Goal: Task Accomplishment & Management: Use online tool/utility

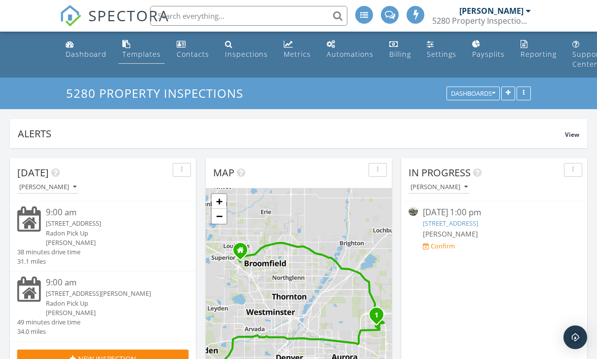
click at [137, 57] on div "Templates" at bounding box center [141, 53] width 38 height 9
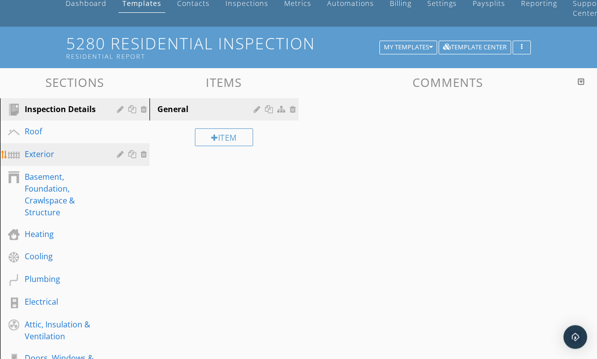
scroll to position [51, 0]
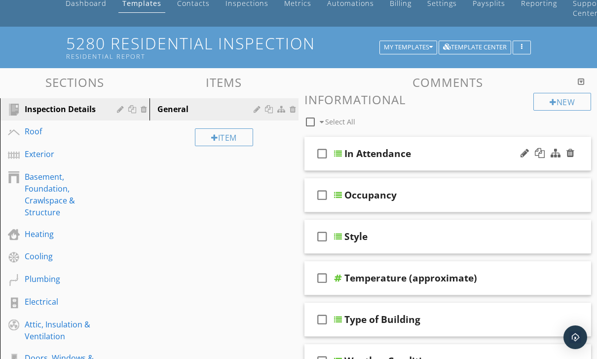
click at [450, 159] on div "check_box_outline_blank In Attendance" at bounding box center [447, 154] width 287 height 34
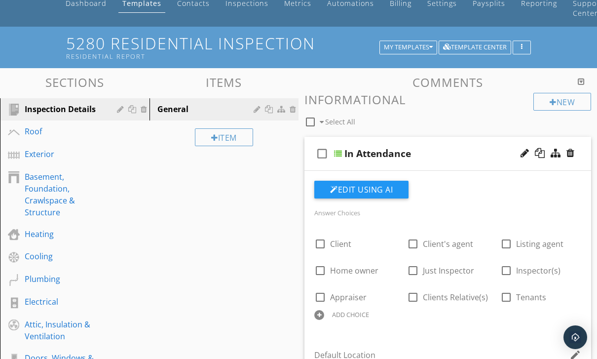
click at [342, 156] on div "check_box_outline_blank In Attendance" at bounding box center [447, 154] width 287 height 34
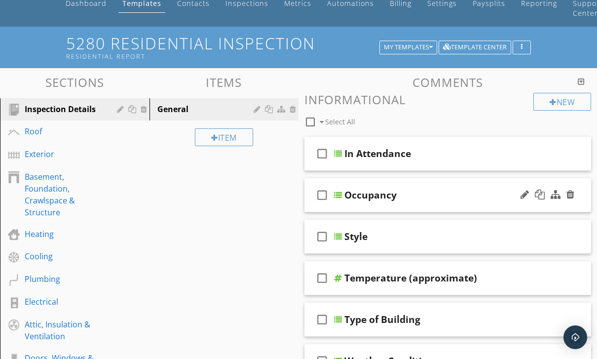
click at [358, 197] on div "Occupancy" at bounding box center [370, 195] width 52 height 12
click at [344, 194] on input "Occupancy" at bounding box center [444, 196] width 200 height 16
click at [546, 183] on div at bounding box center [548, 195] width 58 height 24
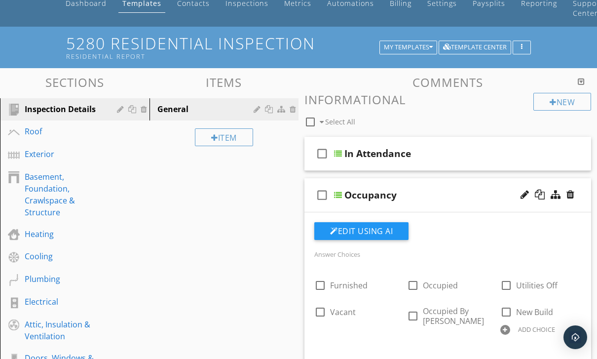
click at [333, 192] on div "check_box_outline_blank" at bounding box center [324, 195] width 20 height 24
click at [324, 200] on icon "check_box" at bounding box center [322, 195] width 16 height 24
click at [421, 195] on div "Occupancy" at bounding box center [444, 195] width 200 height 12
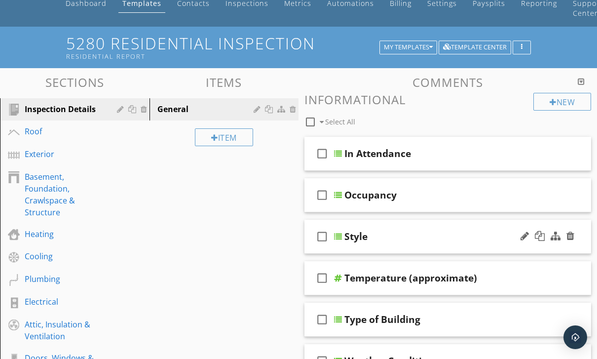
click at [344, 236] on div "Style" at bounding box center [355, 236] width 23 height 12
click at [342, 236] on div "check_box_outline_blank Style" at bounding box center [447, 237] width 287 height 34
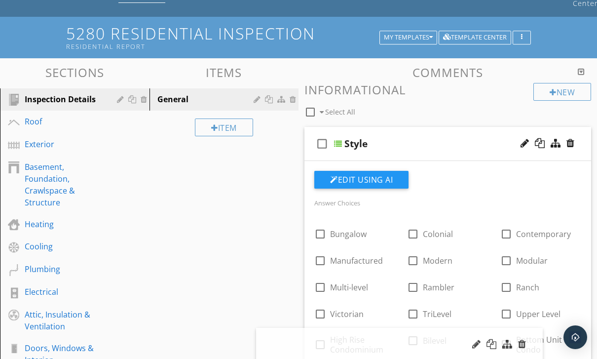
scroll to position [71, 0]
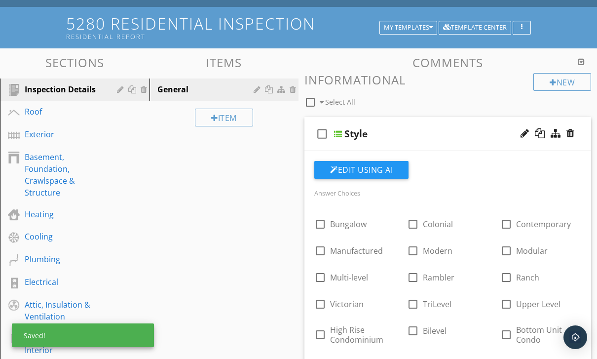
click at [489, 105] on div "check_box_outline_blank Select All" at bounding box center [418, 99] width 229 height 19
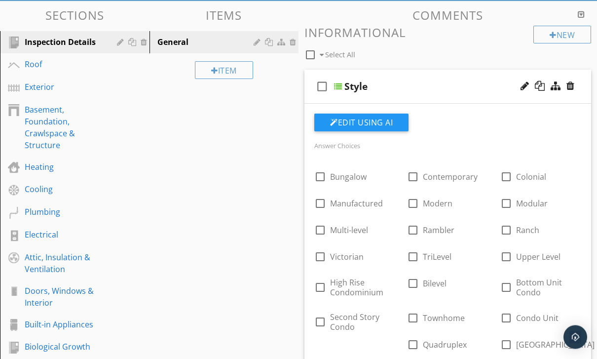
scroll to position [118, 0]
click at [340, 88] on div at bounding box center [338, 86] width 8 height 8
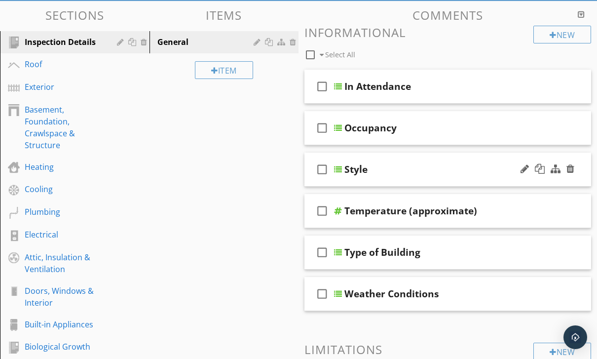
click at [344, 169] on div "Style" at bounding box center [355, 169] width 23 height 12
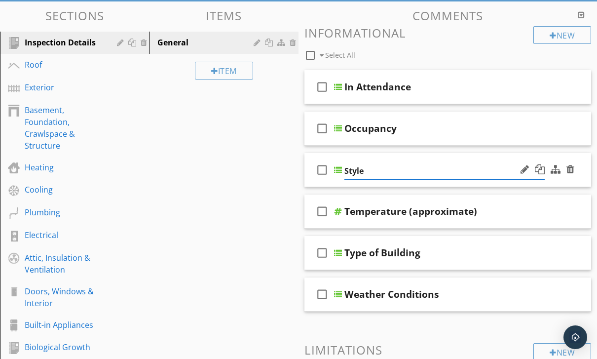
click at [333, 163] on div "check_box_outline_blank" at bounding box center [324, 170] width 20 height 24
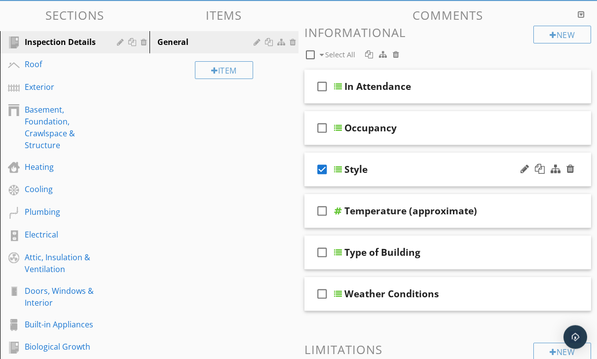
click at [320, 169] on icon "check_box" at bounding box center [322, 170] width 16 height 24
click at [345, 166] on div "Style" at bounding box center [355, 169] width 23 height 12
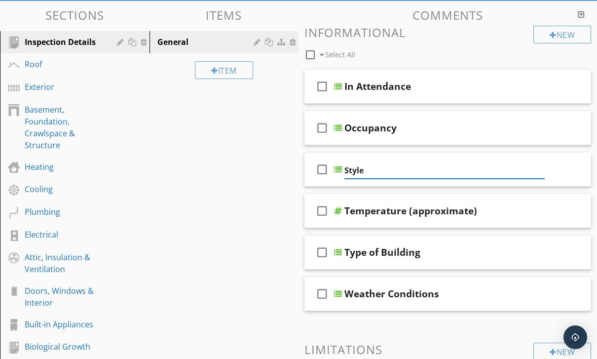
scroll to position [117, 0]
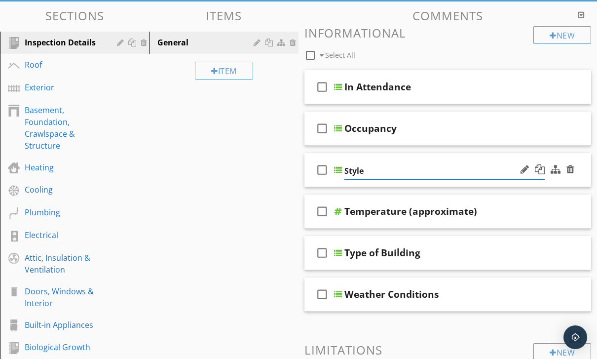
click at [333, 160] on div "check_box_outline_blank" at bounding box center [324, 170] width 20 height 24
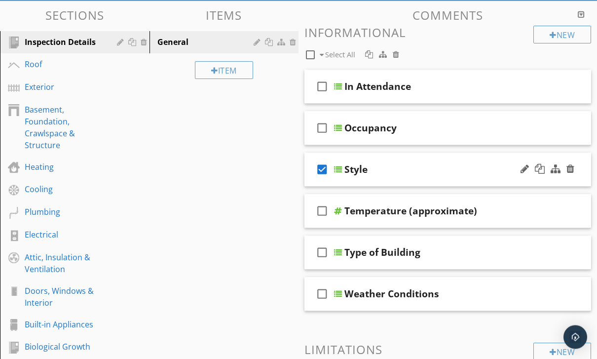
click at [341, 167] on div at bounding box center [338, 170] width 8 height 8
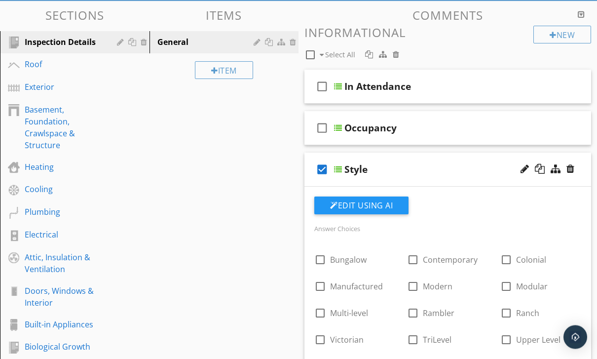
scroll to position [118, 0]
click at [324, 176] on icon "check_box" at bounding box center [322, 169] width 16 height 24
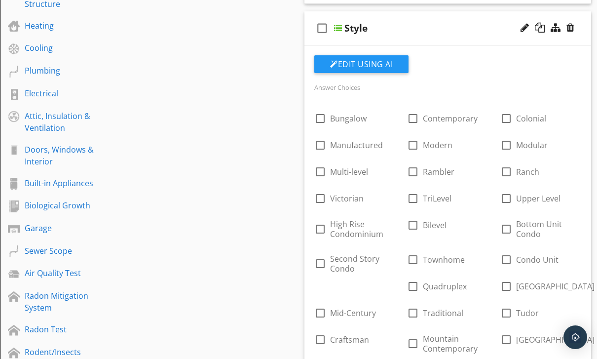
scroll to position [263, 0]
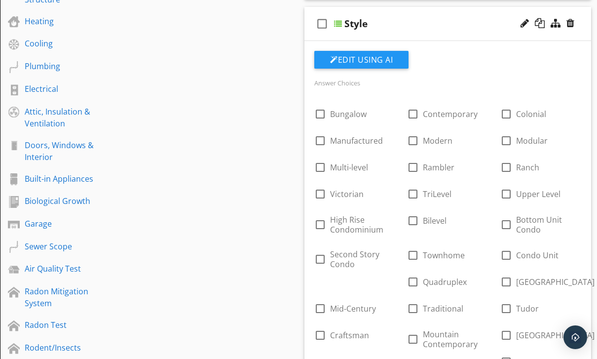
click at [341, 20] on div at bounding box center [338, 24] width 8 height 8
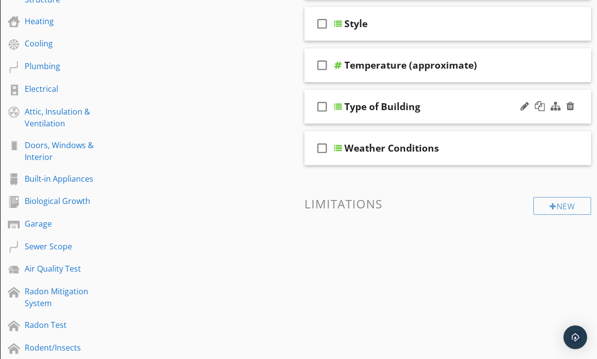
click at [344, 104] on div "Type of Building" at bounding box center [382, 107] width 76 height 12
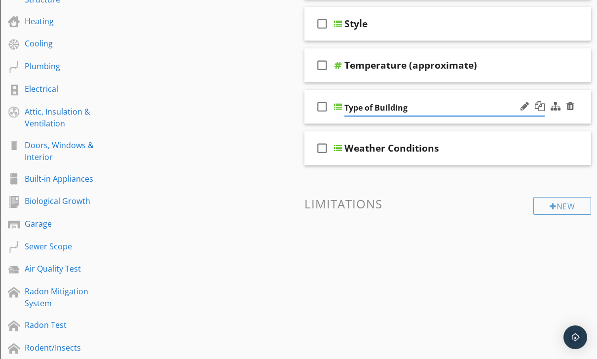
click at [339, 106] on div at bounding box center [338, 107] width 8 height 8
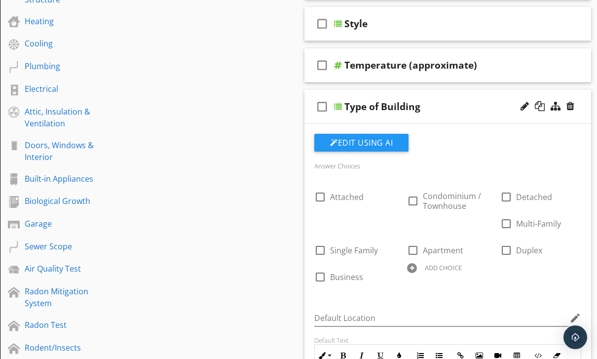
click at [341, 105] on div at bounding box center [338, 107] width 8 height 8
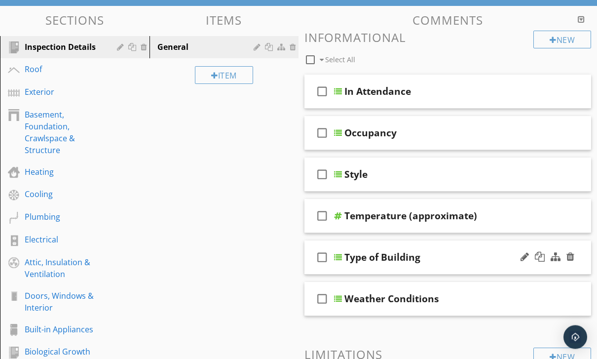
scroll to position [113, 0]
click at [341, 210] on div "check_box_outline_blank Temperature (approximate)" at bounding box center [447, 216] width 287 height 34
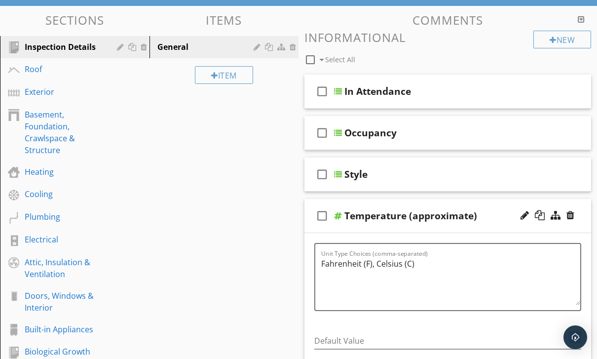
click at [333, 212] on div "check_box_outline_blank" at bounding box center [324, 216] width 20 height 24
click at [327, 220] on icon "check_box" at bounding box center [322, 216] width 16 height 24
click at [340, 213] on div at bounding box center [338, 216] width 8 height 8
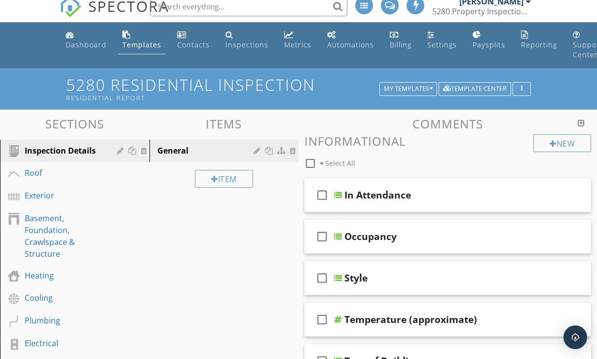
scroll to position [0, 0]
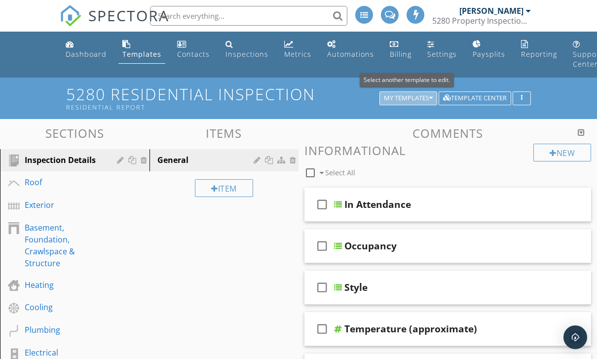
click at [431, 100] on icon "button" at bounding box center [430, 98] width 3 height 7
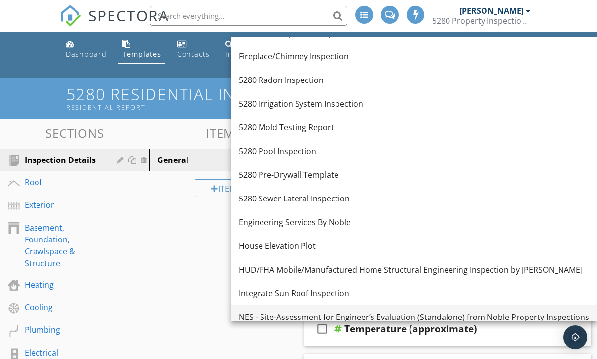
scroll to position [110, 0]
click at [266, 299] on link "Integrate Sun Roof Inspection" at bounding box center [414, 294] width 366 height 24
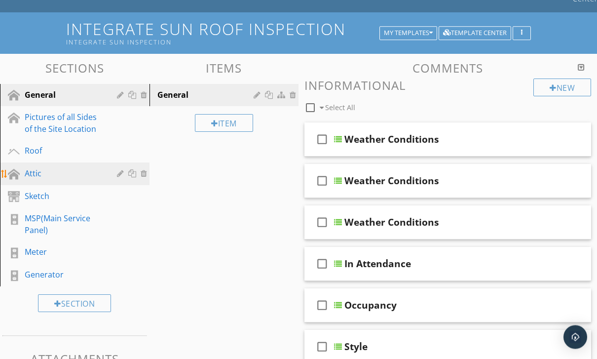
scroll to position [65, 0]
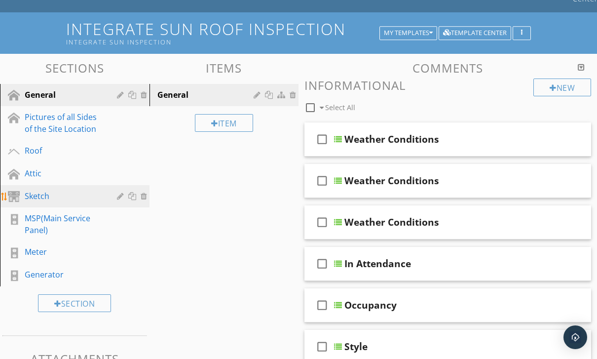
click at [38, 194] on div "Sketch" at bounding box center [64, 196] width 78 height 12
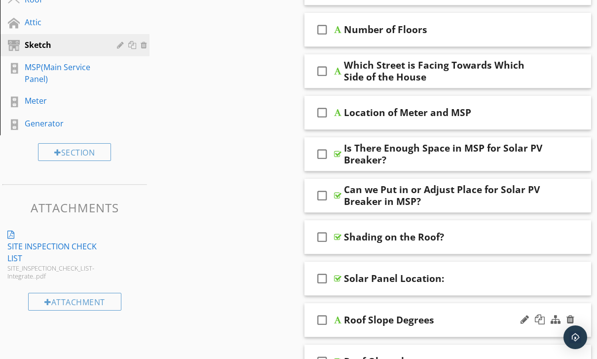
scroll to position [223, 0]
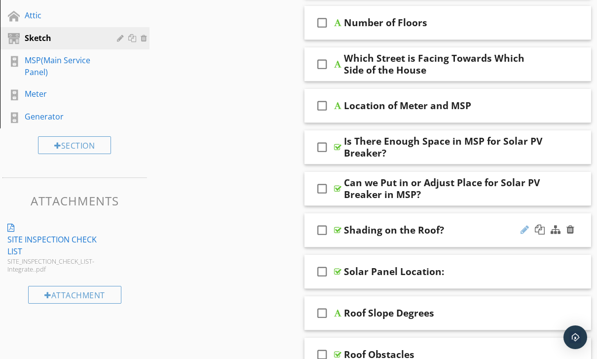
click at [524, 228] on div at bounding box center [525, 229] width 8 height 10
click at [338, 228] on div at bounding box center [337, 230] width 7 height 8
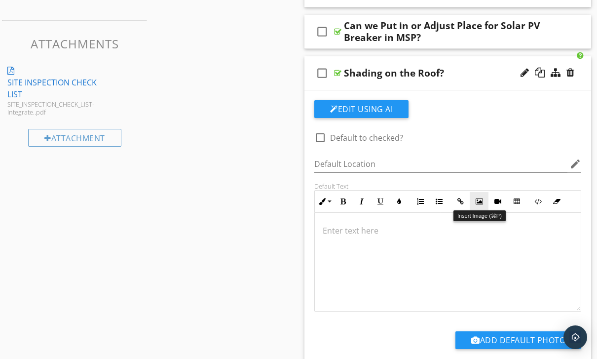
scroll to position [365, 0]
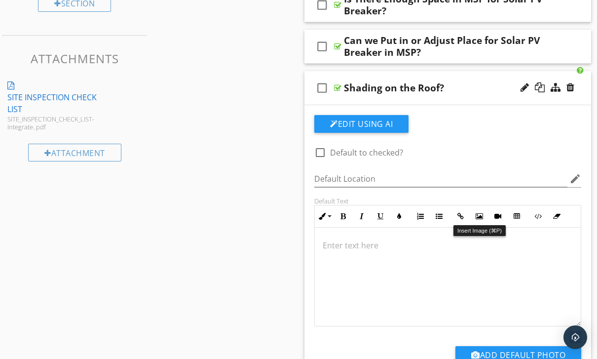
click at [272, 162] on div "Sections General Pictures of all Sides of the Site Location Roof Attic Sketch M…" at bounding box center [298, 206] width 597 height 905
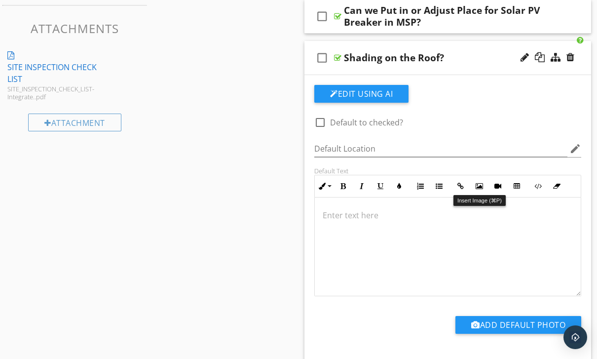
scroll to position [397, 0]
